Goal: Task Accomplishment & Management: Use online tool/utility

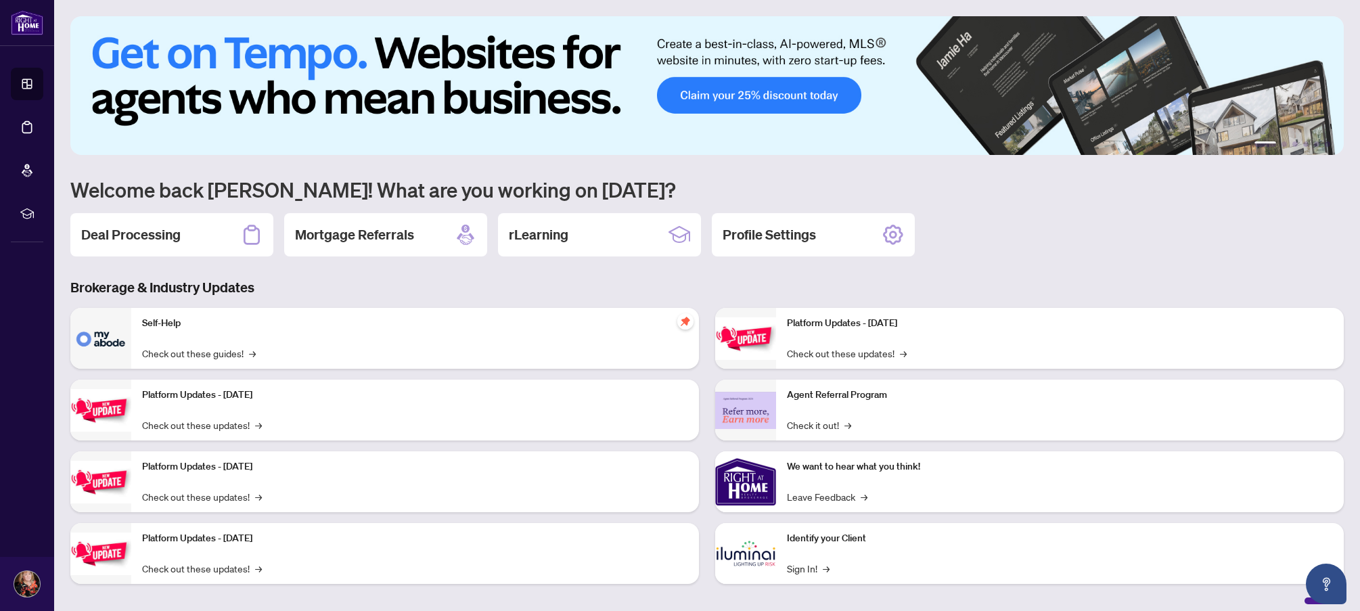
click at [30, 129] on li "Deal Processing" at bounding box center [27, 127] width 32 height 32
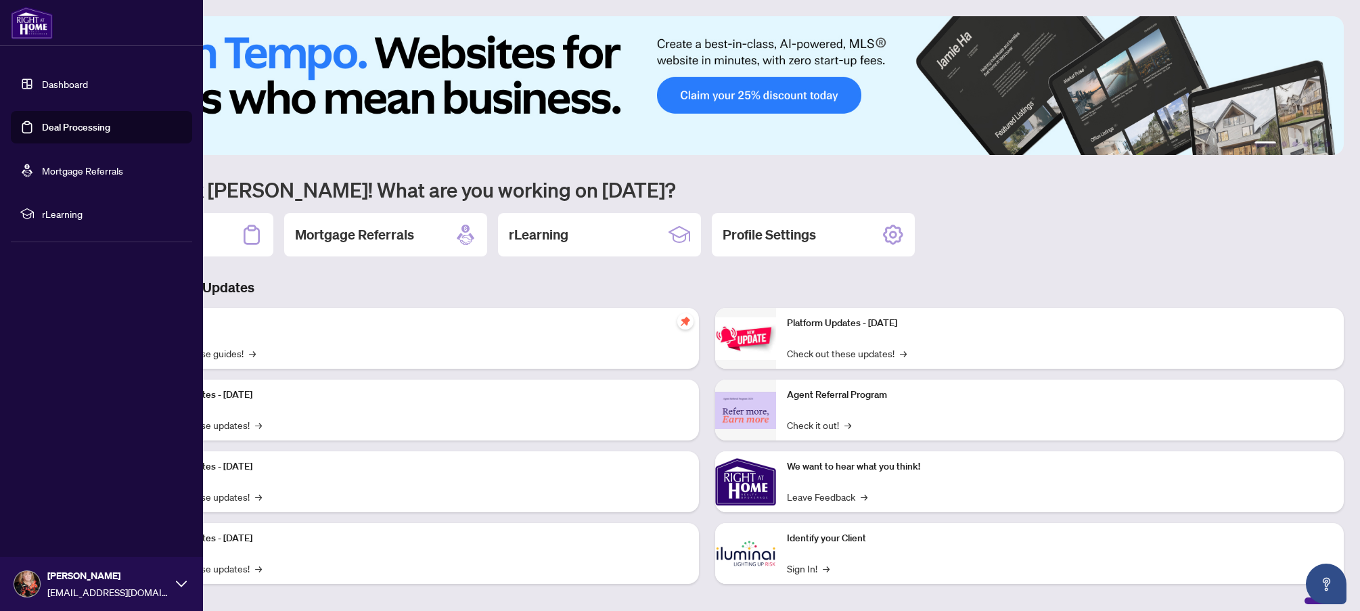
click at [49, 125] on link "Deal Processing" at bounding box center [76, 127] width 68 height 12
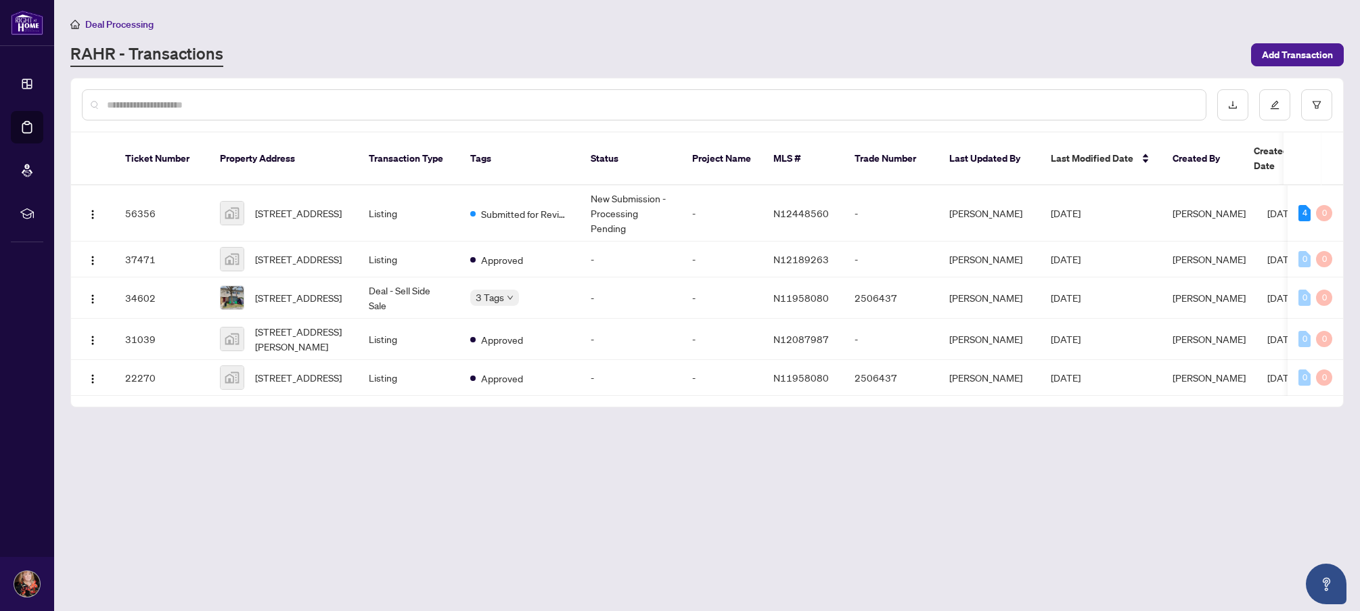
click at [341, 63] on div "RAHR - Transactions" at bounding box center [656, 55] width 1172 height 24
